Goal: Navigation & Orientation: Find specific page/section

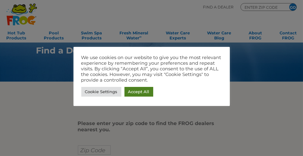
click at [143, 92] on link "Accept All" at bounding box center [138, 92] width 29 height 10
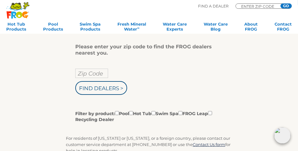
scroll to position [94, 0]
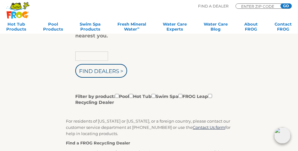
click at [82, 57] on input "text" at bounding box center [91, 56] width 33 height 9
type input "95843"
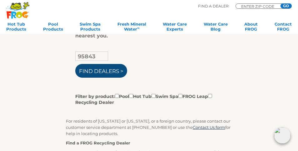
click at [103, 71] on input "Find Dealers >" at bounding box center [101, 71] width 52 height 14
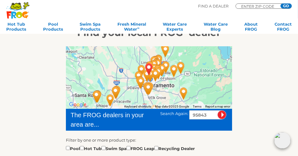
scroll to position [62, 0]
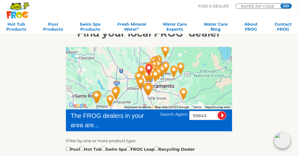
click at [156, 67] on img "ANTELOPE, CA 95843" at bounding box center [149, 69] width 14 height 17
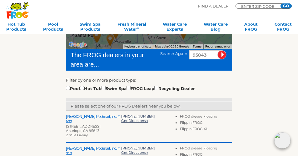
scroll to position [125, 0]
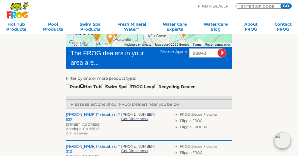
click at [84, 85] on input "checkbox" at bounding box center [82, 86] width 4 height 4
checkbox input "true"
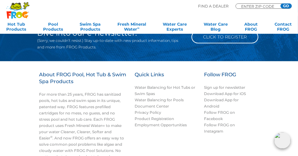
scroll to position [515, 0]
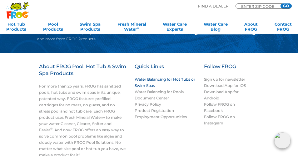
click at [159, 77] on link "Water Balancing for Hot Tubs or Swim Spas" at bounding box center [165, 82] width 61 height 11
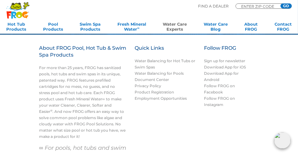
scroll to position [615, 0]
